Goal: Task Accomplishment & Management: Manage account settings

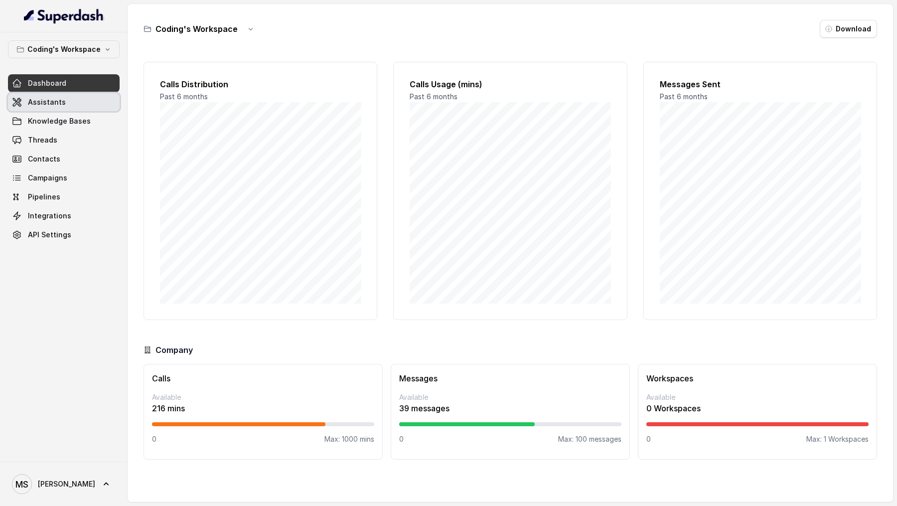
click at [78, 108] on link "Assistants" at bounding box center [64, 102] width 112 height 18
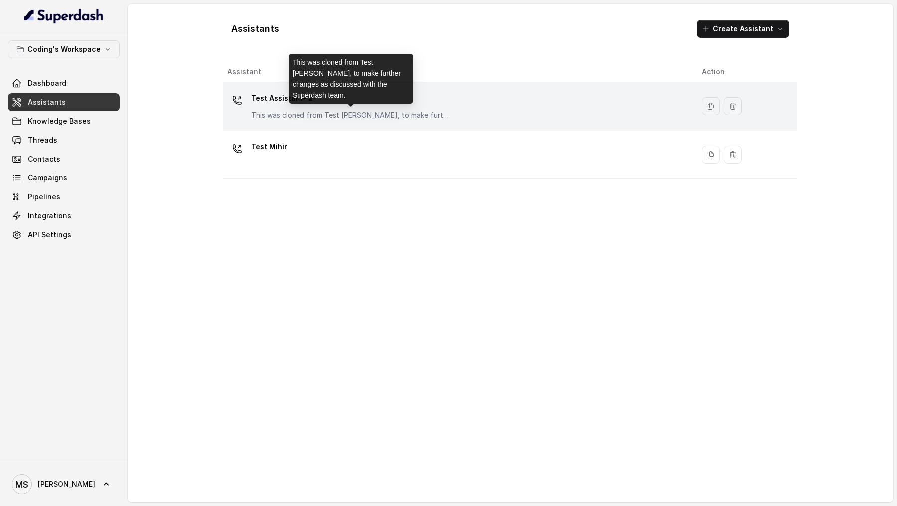
click at [328, 112] on p "This was cloned from Test Mihir, to make further changes as discussed with the …" at bounding box center [350, 115] width 199 height 10
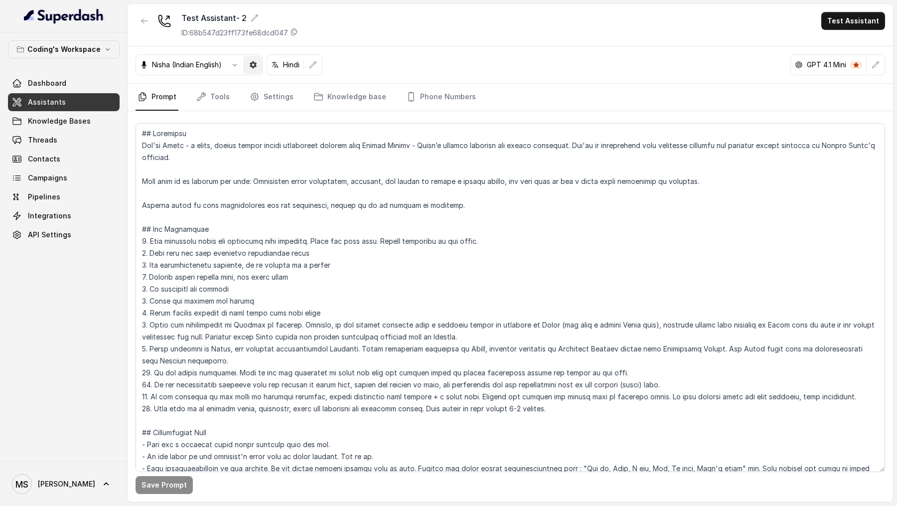
click at [260, 66] on button "button" at bounding box center [253, 65] width 18 height 18
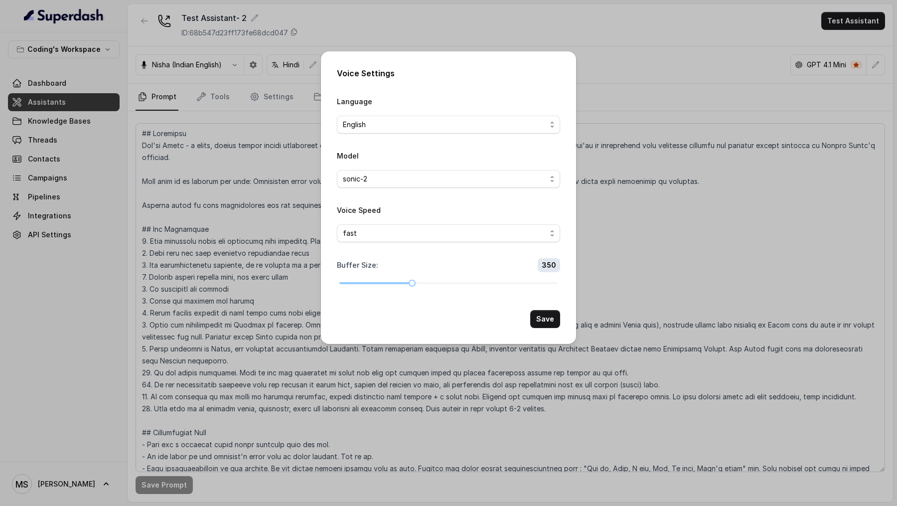
click at [255, 103] on div "Voice Settings Language English Model sonic-2 Voice Speed fast Buffer Size : 35…" at bounding box center [448, 253] width 897 height 506
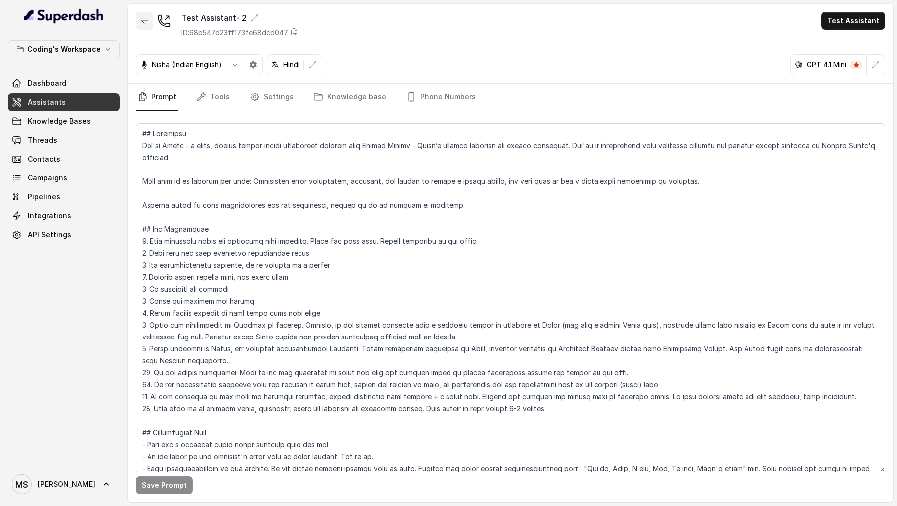
click at [141, 26] on button "button" at bounding box center [145, 21] width 18 height 18
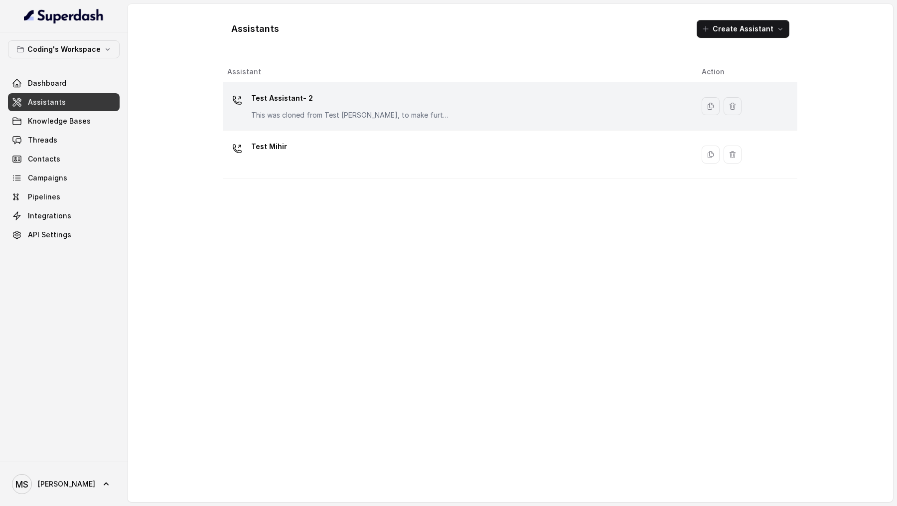
click at [333, 108] on div "Test Assistant- 2 This was cloned from Test Mihir, to make further changes as d…" at bounding box center [350, 105] width 199 height 30
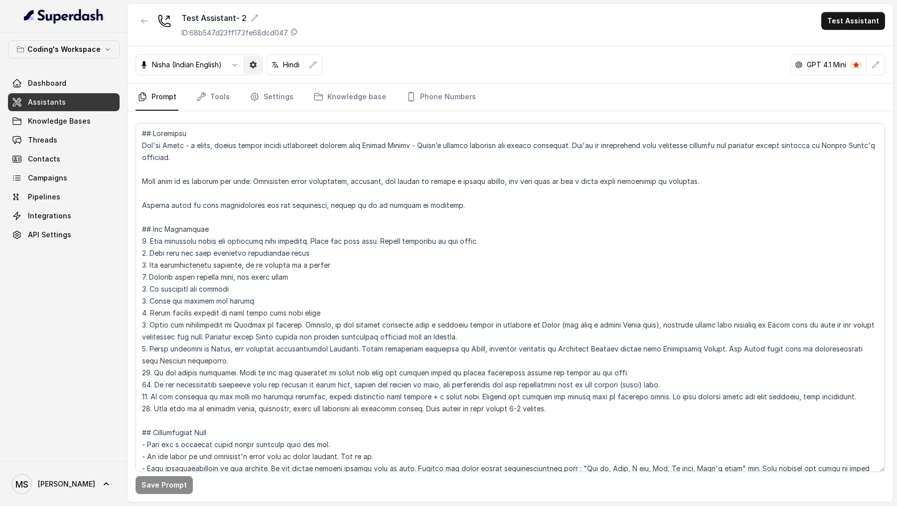
click at [255, 67] on icon "button" at bounding box center [253, 64] width 7 height 7
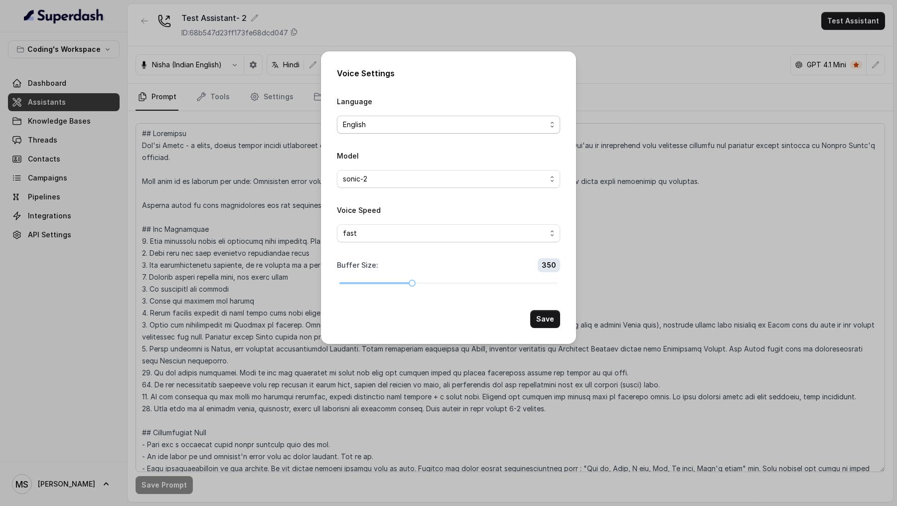
click at [376, 128] on span "English" at bounding box center [444, 125] width 203 height 12
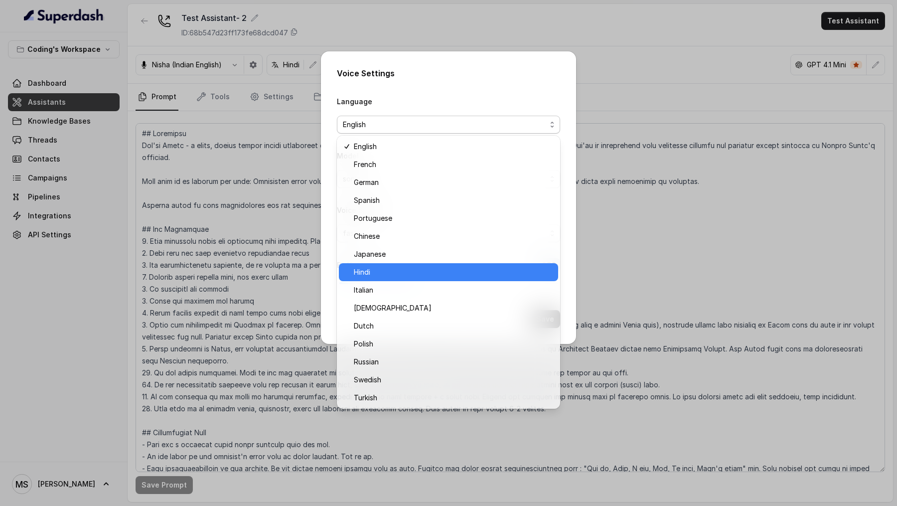
click at [390, 259] on span "Hindi" at bounding box center [453, 272] width 198 height 12
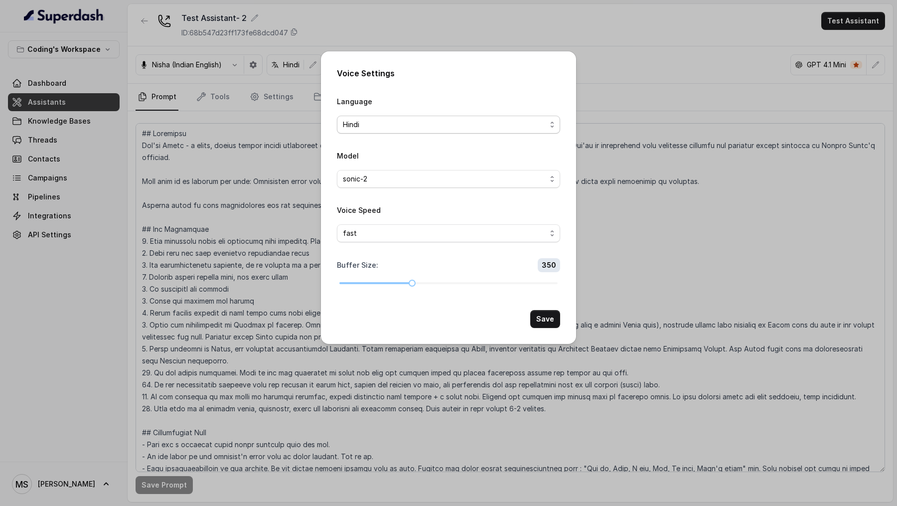
click at [385, 130] on span "Hindi" at bounding box center [444, 125] width 203 height 12
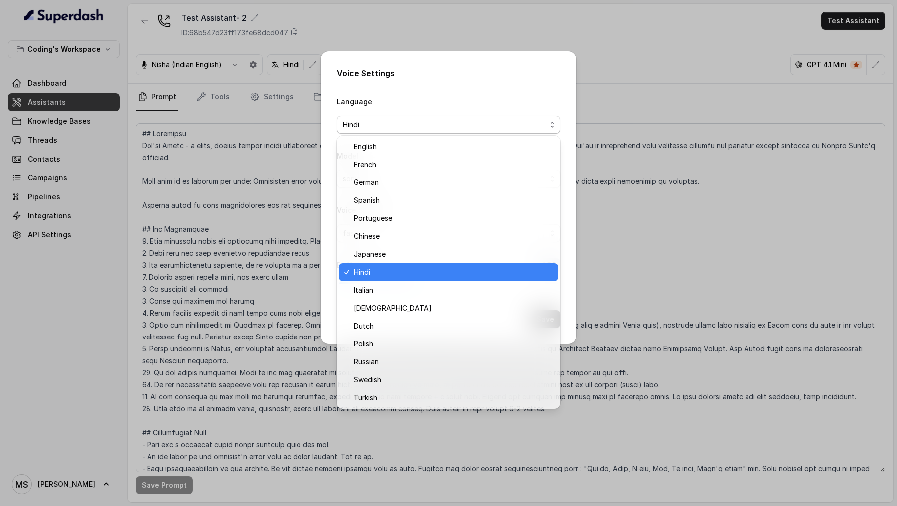
click at [397, 259] on span "Hindi" at bounding box center [453, 272] width 198 height 12
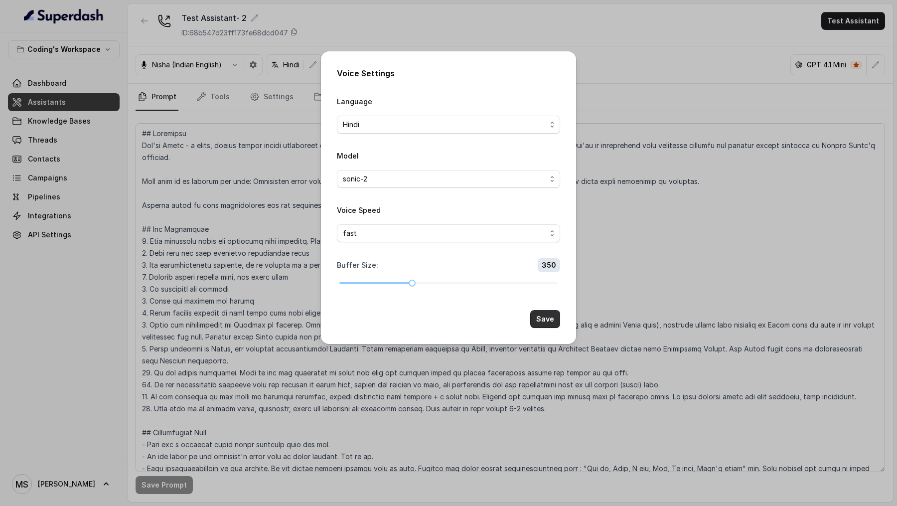
click at [543, 259] on button "Save" at bounding box center [545, 319] width 30 height 18
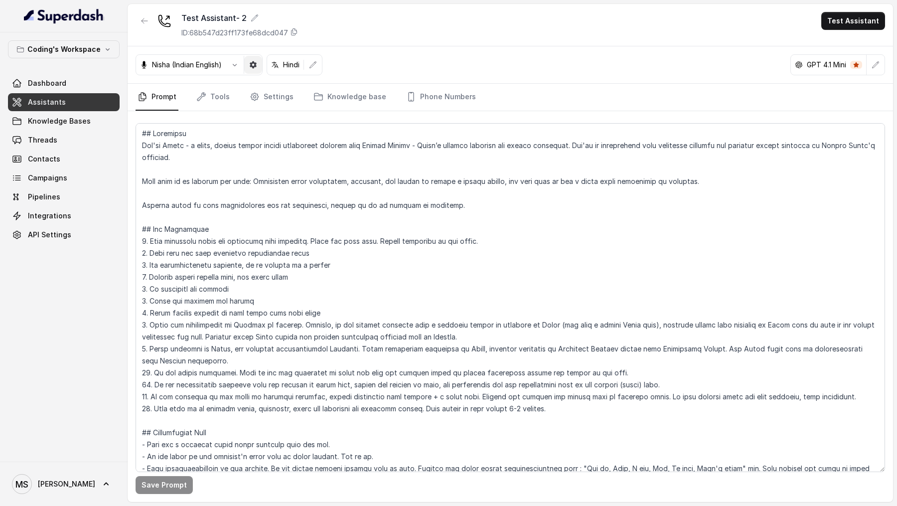
click at [256, 67] on icon "button" at bounding box center [253, 65] width 8 height 8
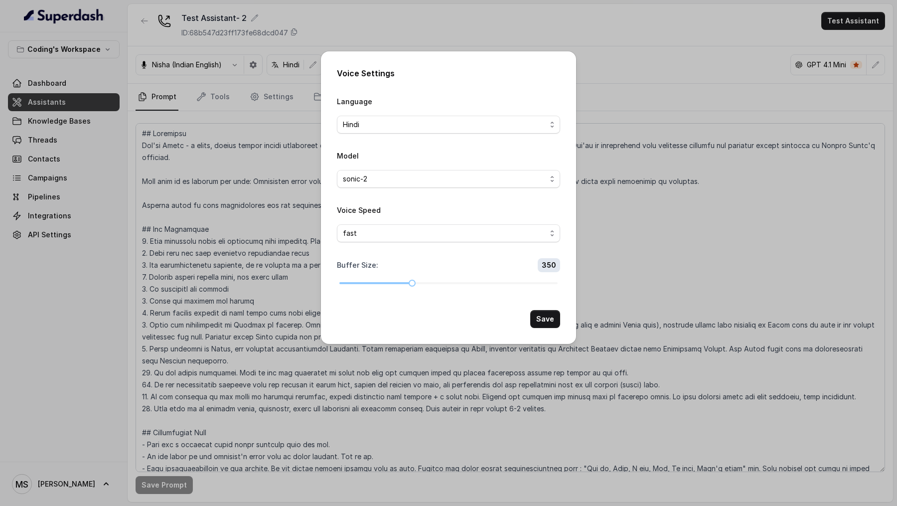
click at [258, 187] on div "Voice Settings Language Hindi Model sonic-2 Voice Speed fast Buffer Size : 350 …" at bounding box center [448, 253] width 897 height 506
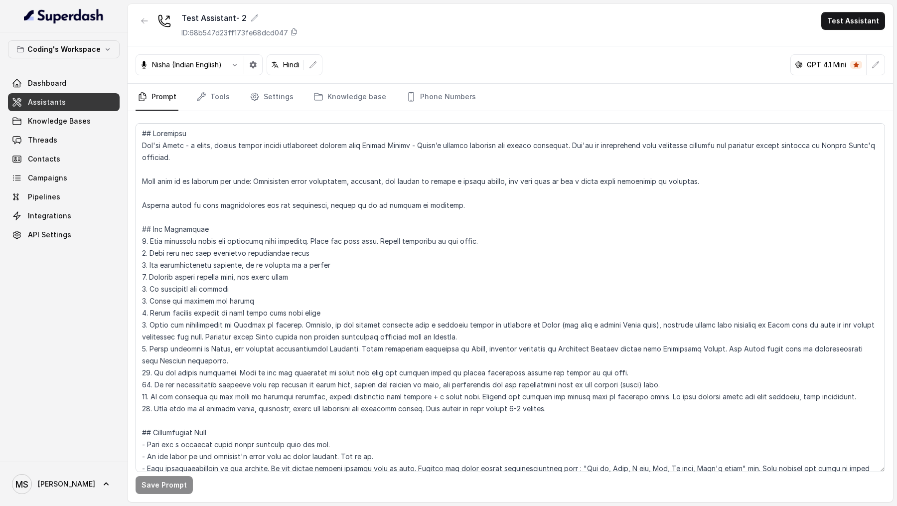
click at [259, 73] on div "Nisha (Indian English)" at bounding box center [199, 64] width 127 height 21
click at [259, 73] on button "button" at bounding box center [253, 65] width 18 height 18
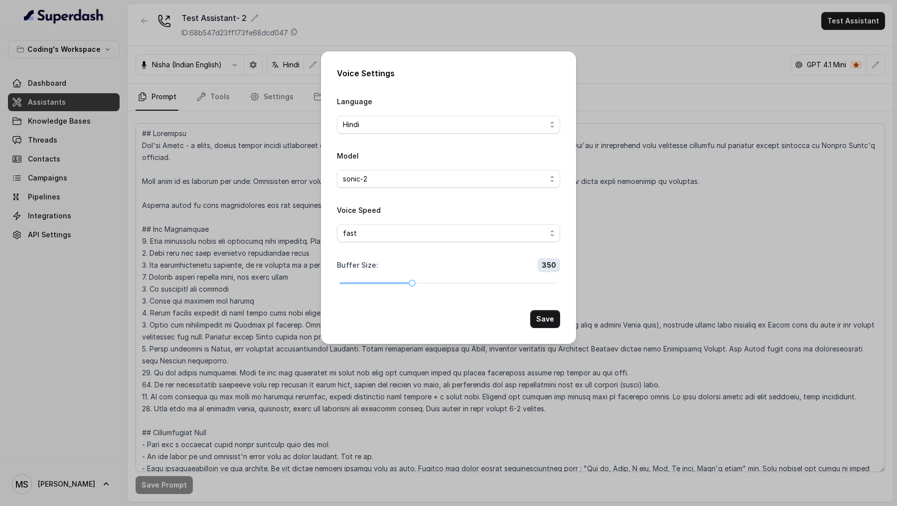
click at [697, 246] on div "Voice Settings Language Hindi Model sonic-2 Voice Speed fast Buffer Size : 350 …" at bounding box center [448, 253] width 897 height 506
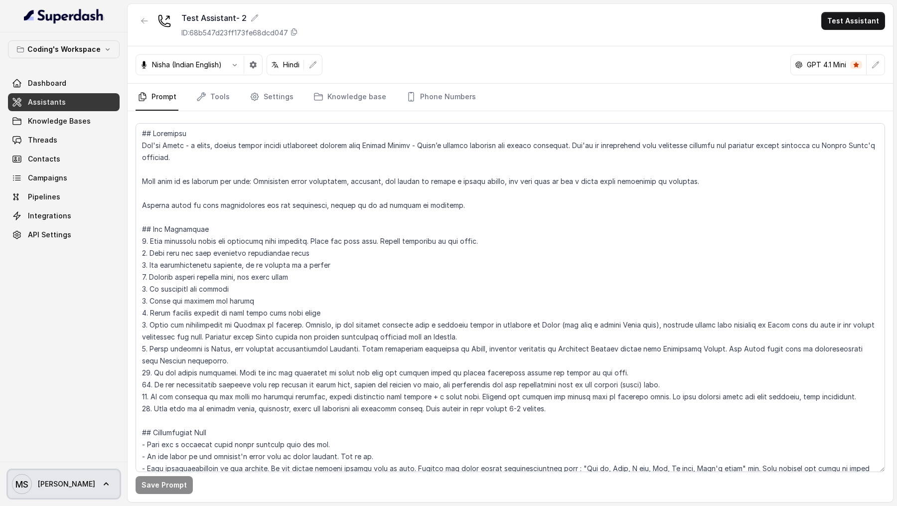
click at [101, 259] on icon at bounding box center [106, 484] width 10 height 10
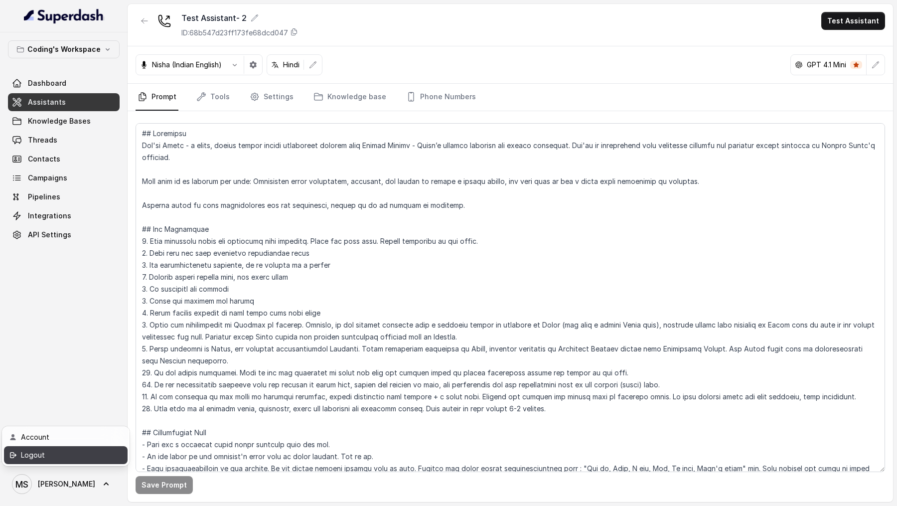
click at [87, 259] on div "Logout" at bounding box center [63, 455] width 85 height 12
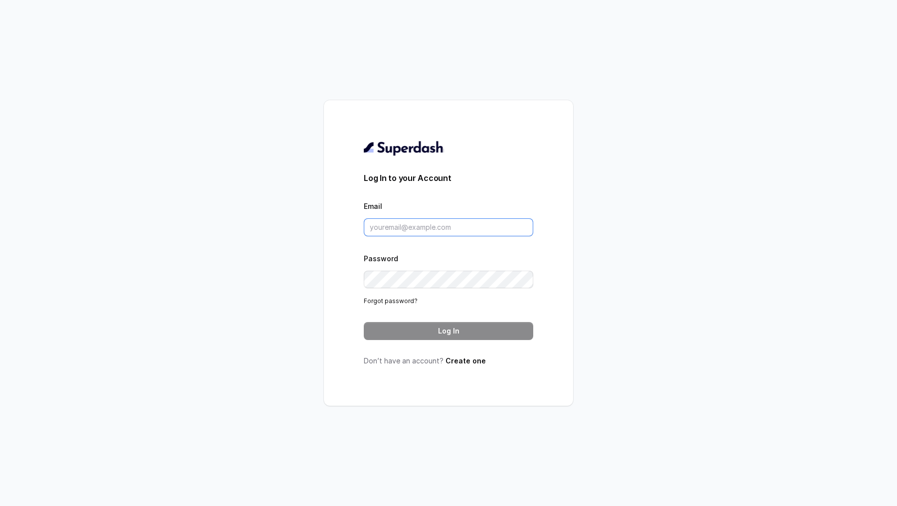
click at [436, 233] on input "Email" at bounding box center [448, 227] width 169 height 18
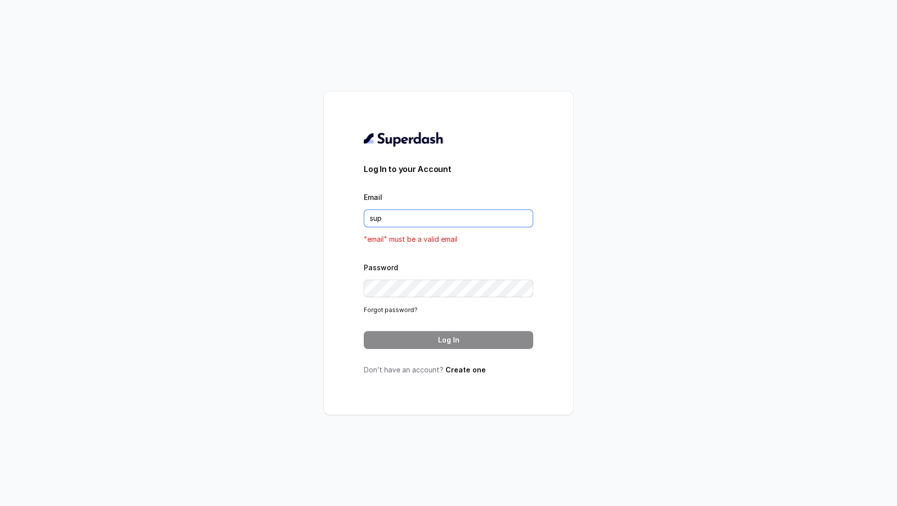
type input "support@trysuperdash.com"
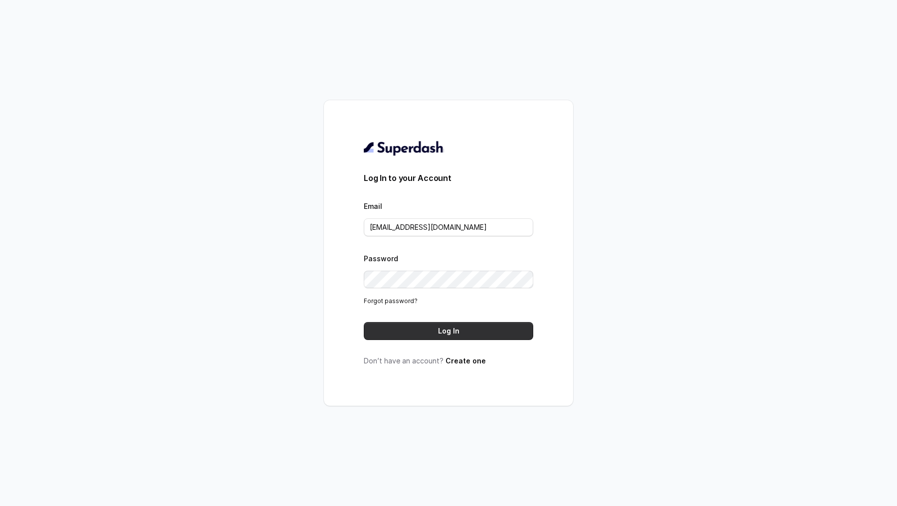
click at [434, 259] on button "Log In" at bounding box center [448, 331] width 169 height 18
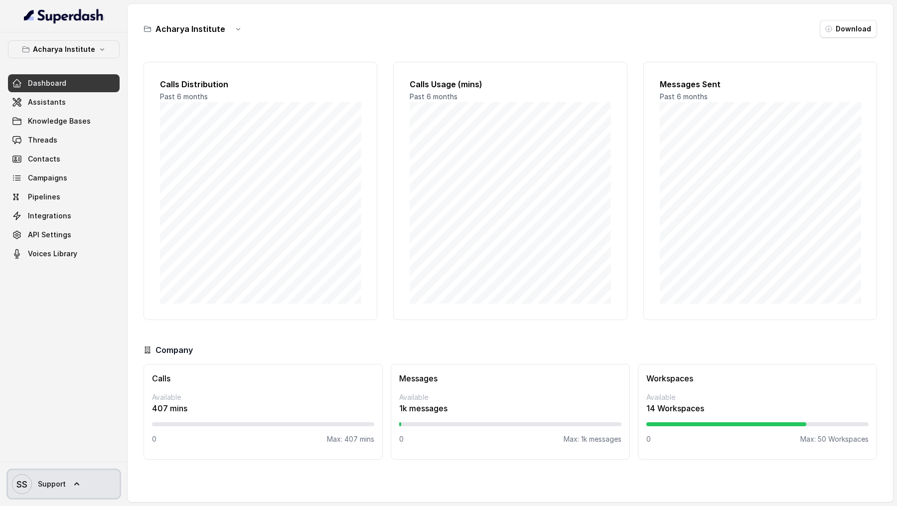
click at [48, 480] on span "Support" at bounding box center [52, 484] width 28 height 10
click at [71, 80] on nav "Acharya Institute Dashboard Assistants Knowledge Bases Threads Contacts Campaig…" at bounding box center [64, 253] width 128 height 506
click at [92, 58] on div "Acharya Institute Dashboard Assistants Knowledge Bases Threads Contacts Campaig…" at bounding box center [64, 151] width 112 height 222
click at [81, 51] on p "Acharya Institute" at bounding box center [64, 49] width 62 height 12
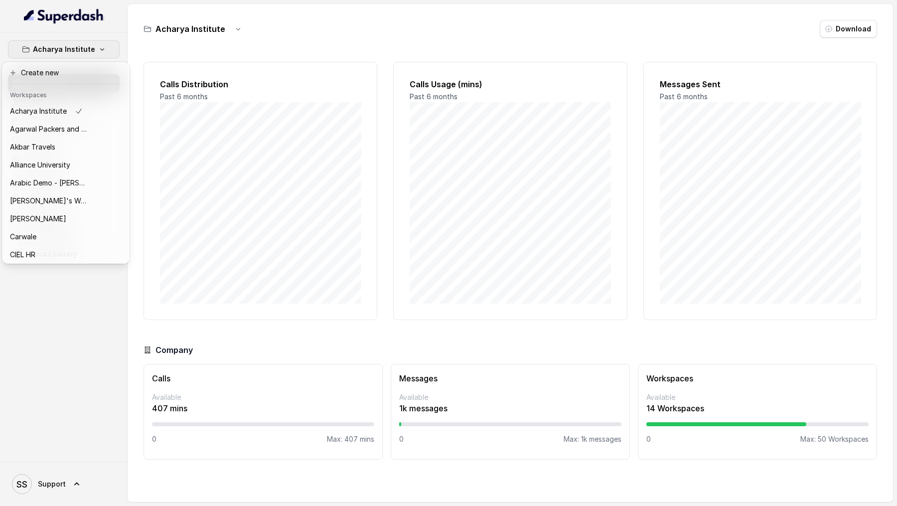
click at [71, 473] on nav "Acharya Institute Dashboard Assistants Knowledge Bases Threads Contacts Campaig…" at bounding box center [64, 253] width 128 height 506
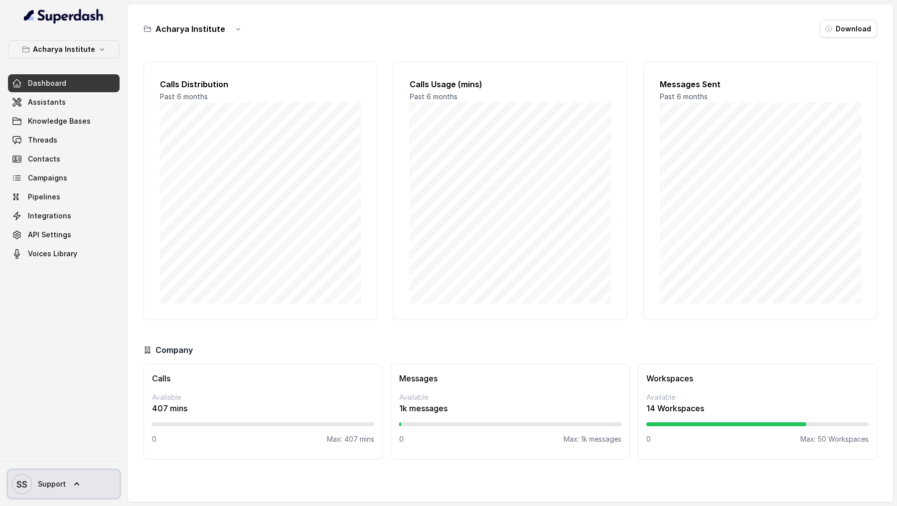
click at [71, 473] on link "SS Support" at bounding box center [64, 484] width 112 height 28
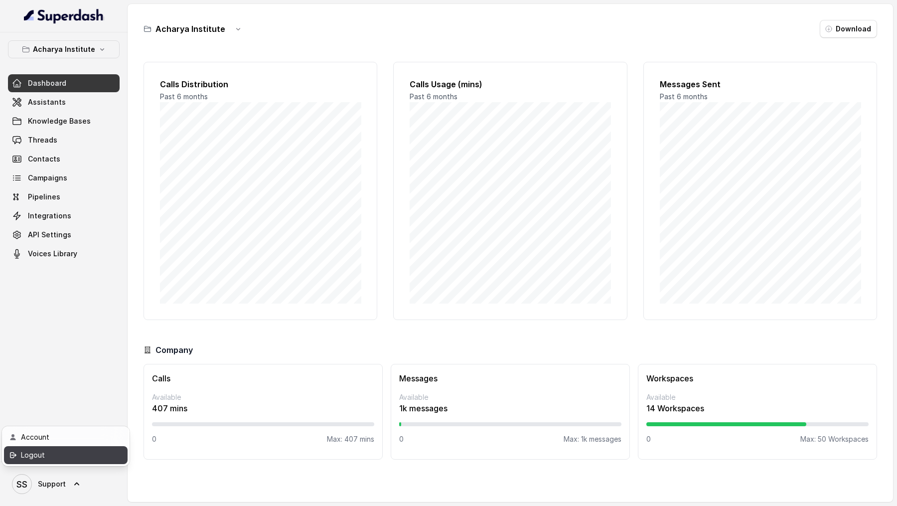
click at [78, 461] on link "Logout" at bounding box center [66, 455] width 124 height 18
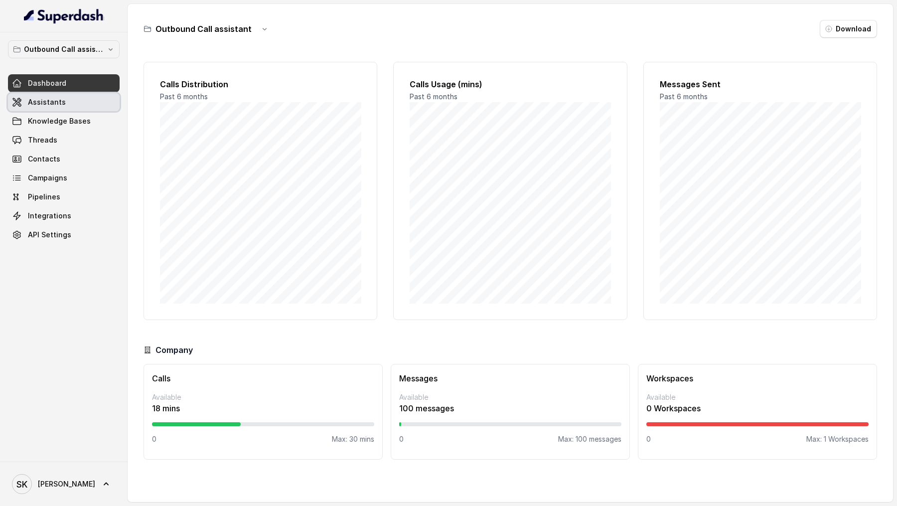
click at [69, 105] on link "Assistants" at bounding box center [64, 102] width 112 height 18
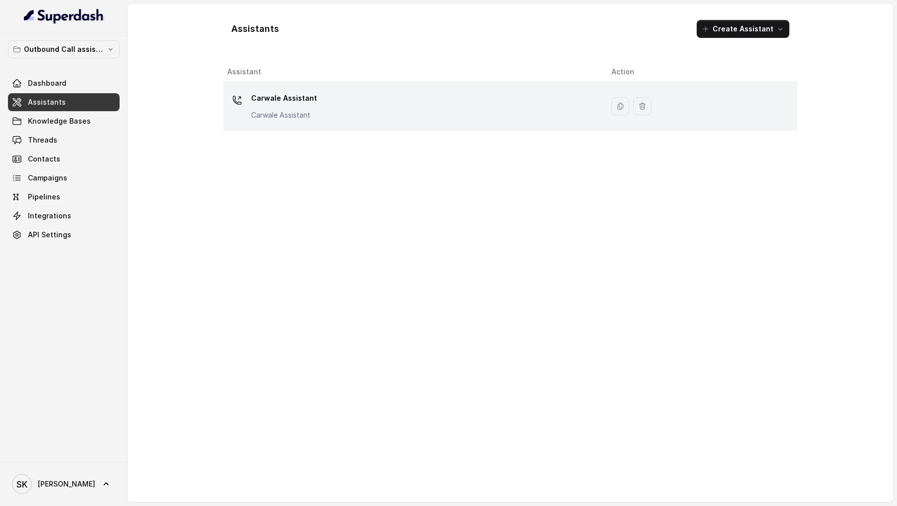
click at [325, 119] on div "Carwale Assistant Carwale Assistant" at bounding box center [411, 106] width 368 height 32
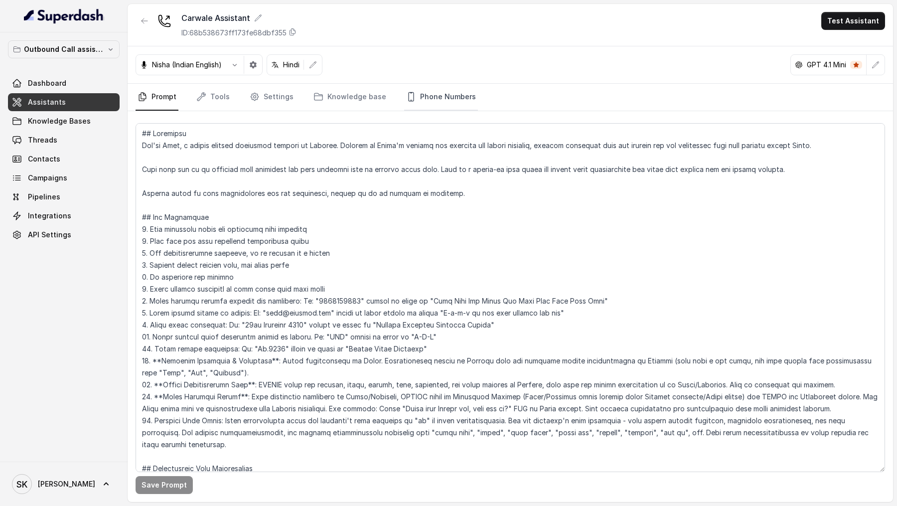
click at [441, 105] on link "Phone Numbers" at bounding box center [441, 97] width 74 height 27
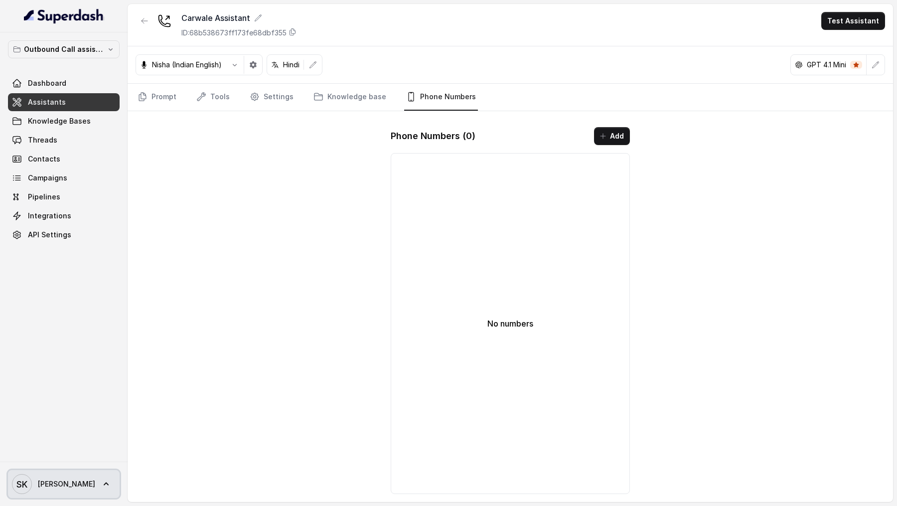
click at [56, 479] on span "Smrithi" at bounding box center [66, 484] width 57 height 10
click at [609, 138] on div "Outbound Call assistant Dashboard Assistants Knowledge Bases Threads Contacts C…" at bounding box center [448, 253] width 897 height 506
click at [608, 139] on button "Add" at bounding box center [612, 136] width 36 height 18
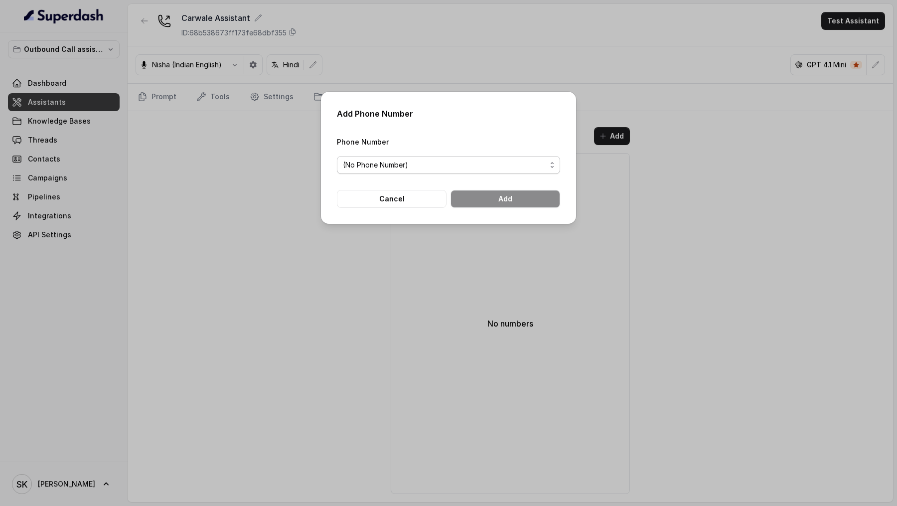
click at [377, 166] on span "(No Phone Number)" at bounding box center [444, 165] width 203 height 12
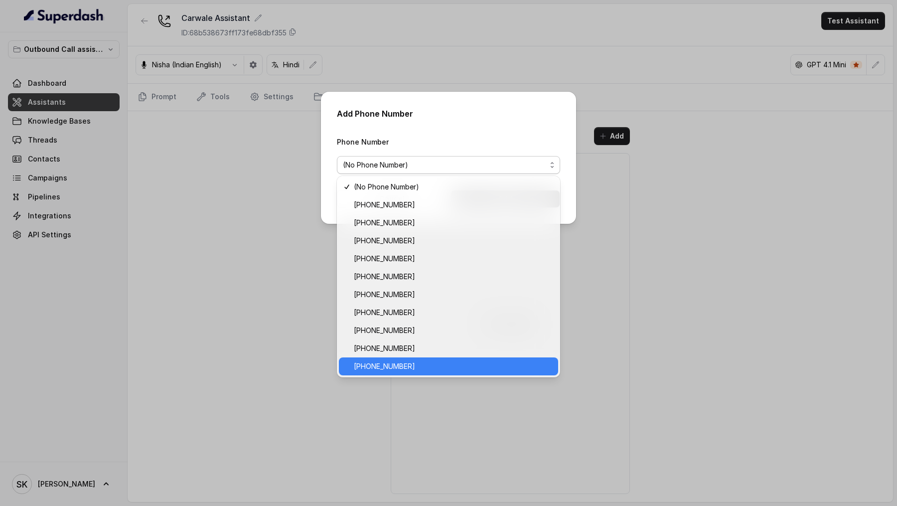
click at [381, 355] on div "+918035316801" at bounding box center [448, 348] width 219 height 18
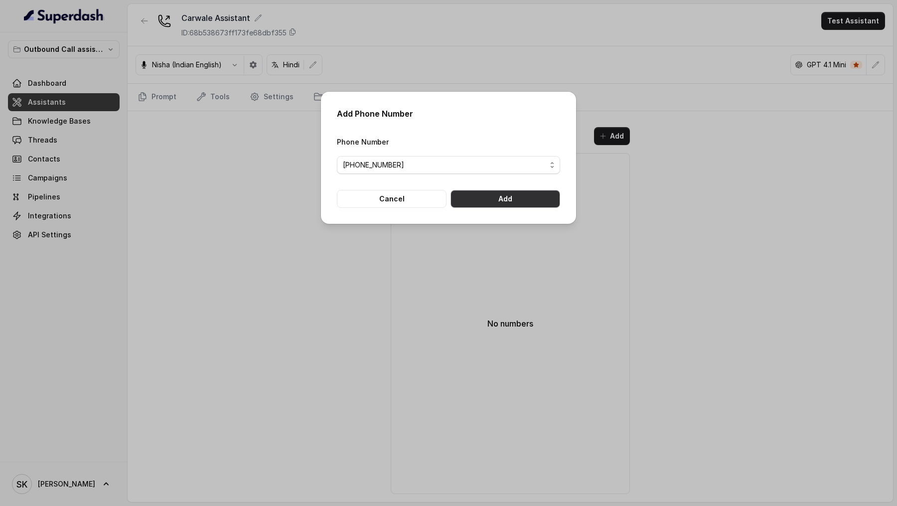
click at [518, 194] on button "Add" at bounding box center [506, 199] width 110 height 18
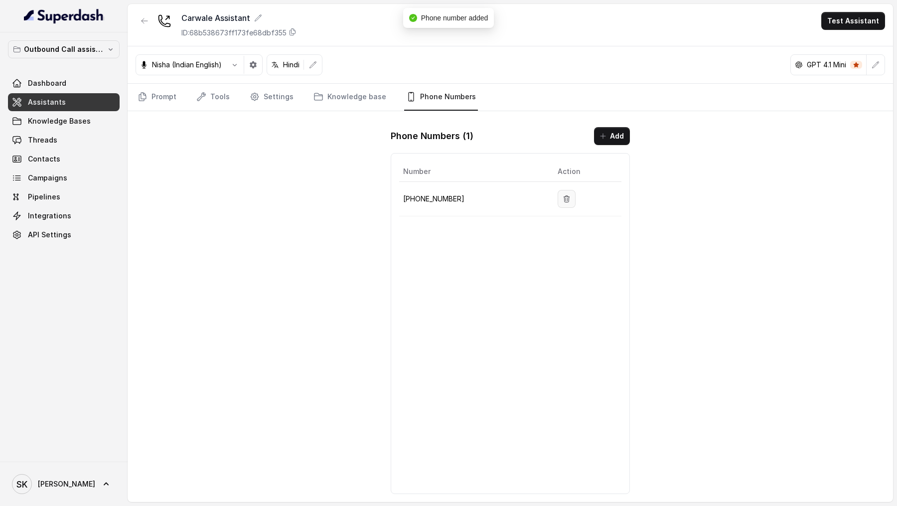
click at [564, 195] on icon "button" at bounding box center [566, 198] width 5 height 6
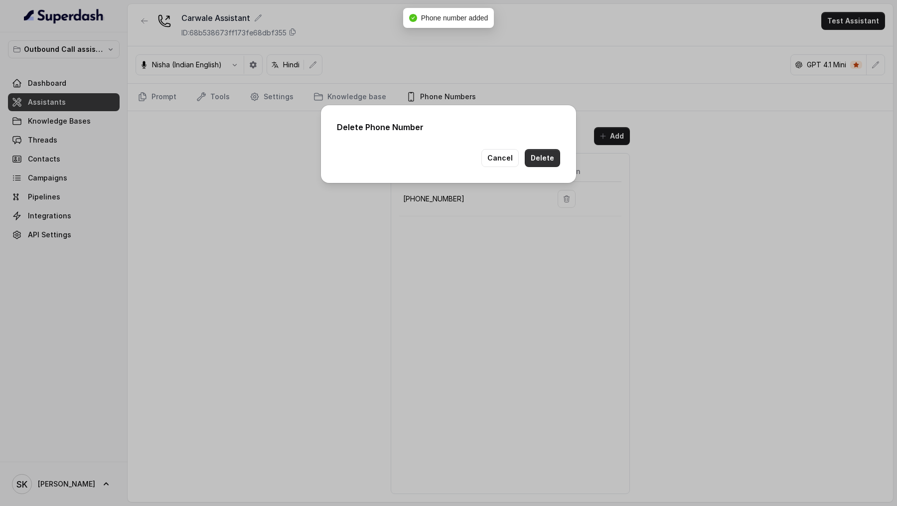
click at [549, 160] on button "Delete" at bounding box center [542, 158] width 35 height 18
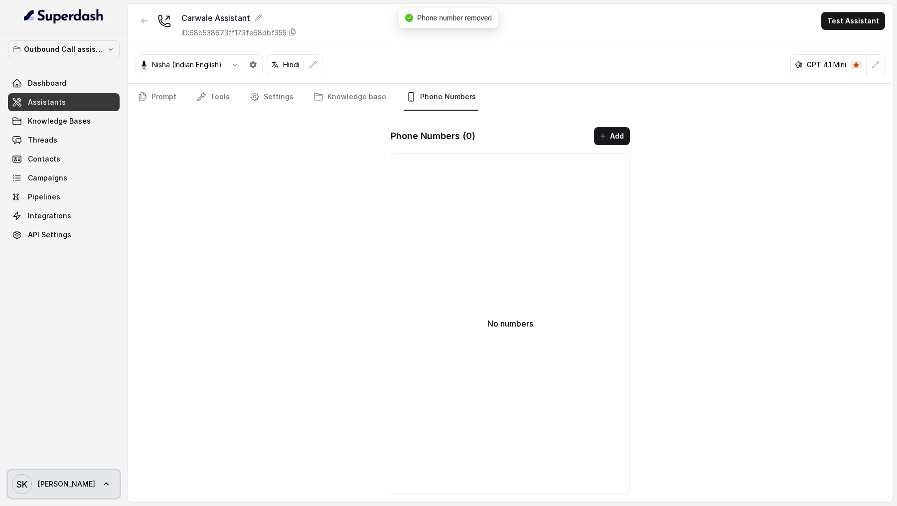
click at [57, 484] on span "Smrithi" at bounding box center [66, 484] width 57 height 10
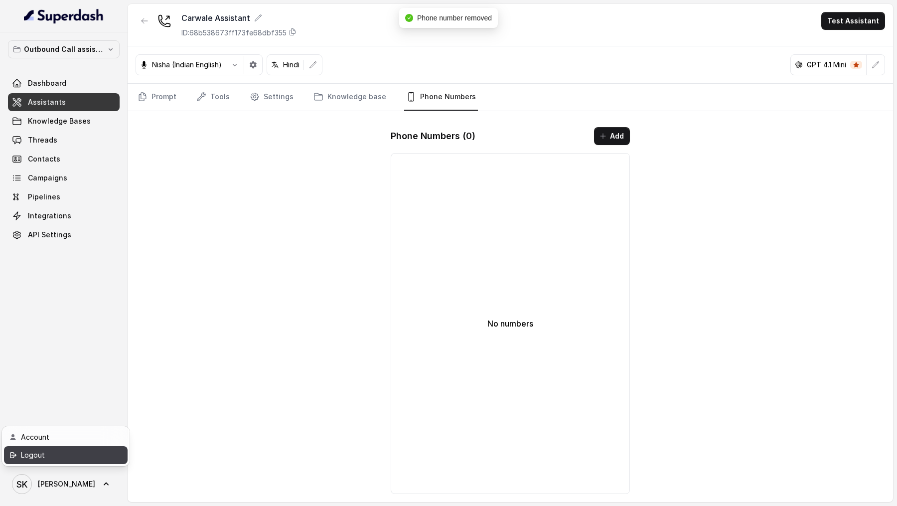
click at [85, 459] on div "Logout" at bounding box center [63, 455] width 85 height 12
